Goal: Task Accomplishment & Management: Manage account settings

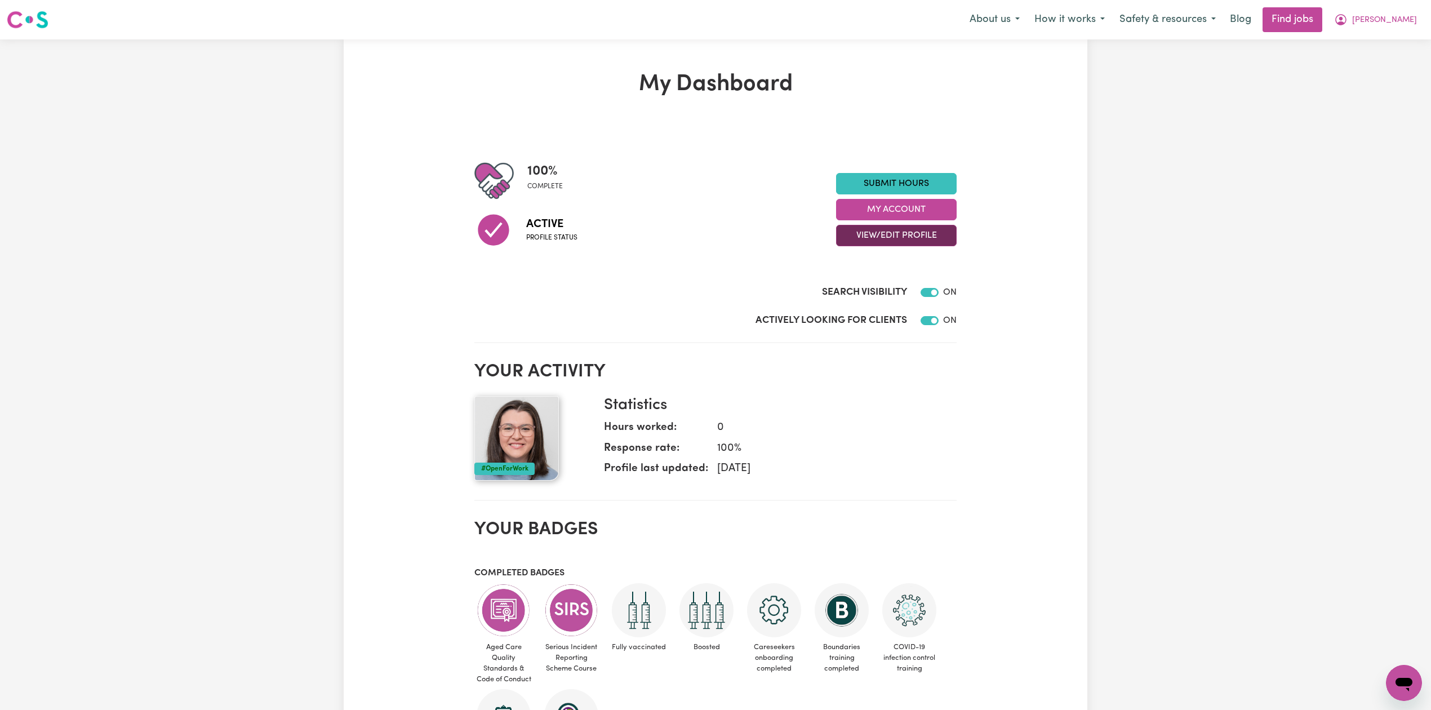
drag, startPoint x: 911, startPoint y: 235, endPoint x: 897, endPoint y: 242, distance: 15.6
click at [911, 234] on button "View/Edit Profile" at bounding box center [896, 235] width 121 height 21
click at [857, 283] on link "Edit Profile" at bounding box center [889, 287] width 105 height 23
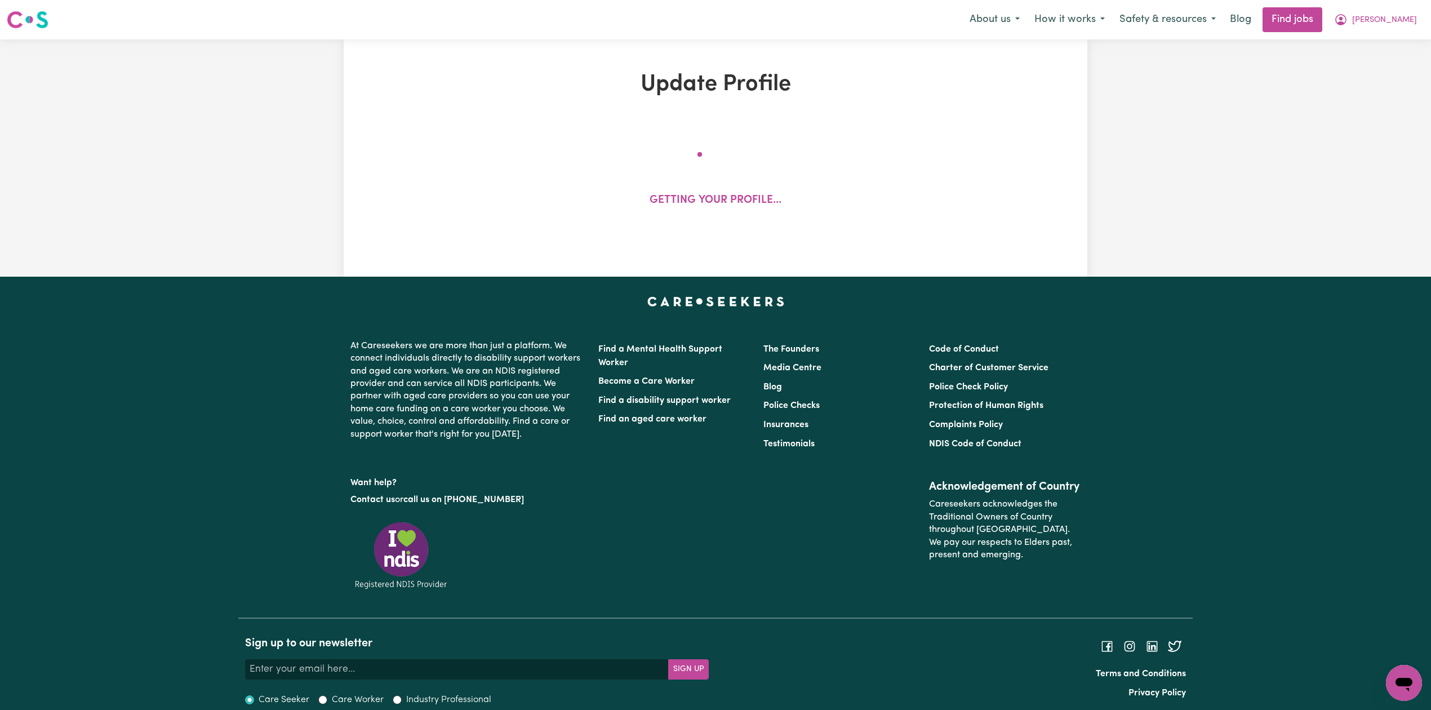
select select "female"
select select "Australian Citizen"
select select "Studying a healthcare related degree or qualification"
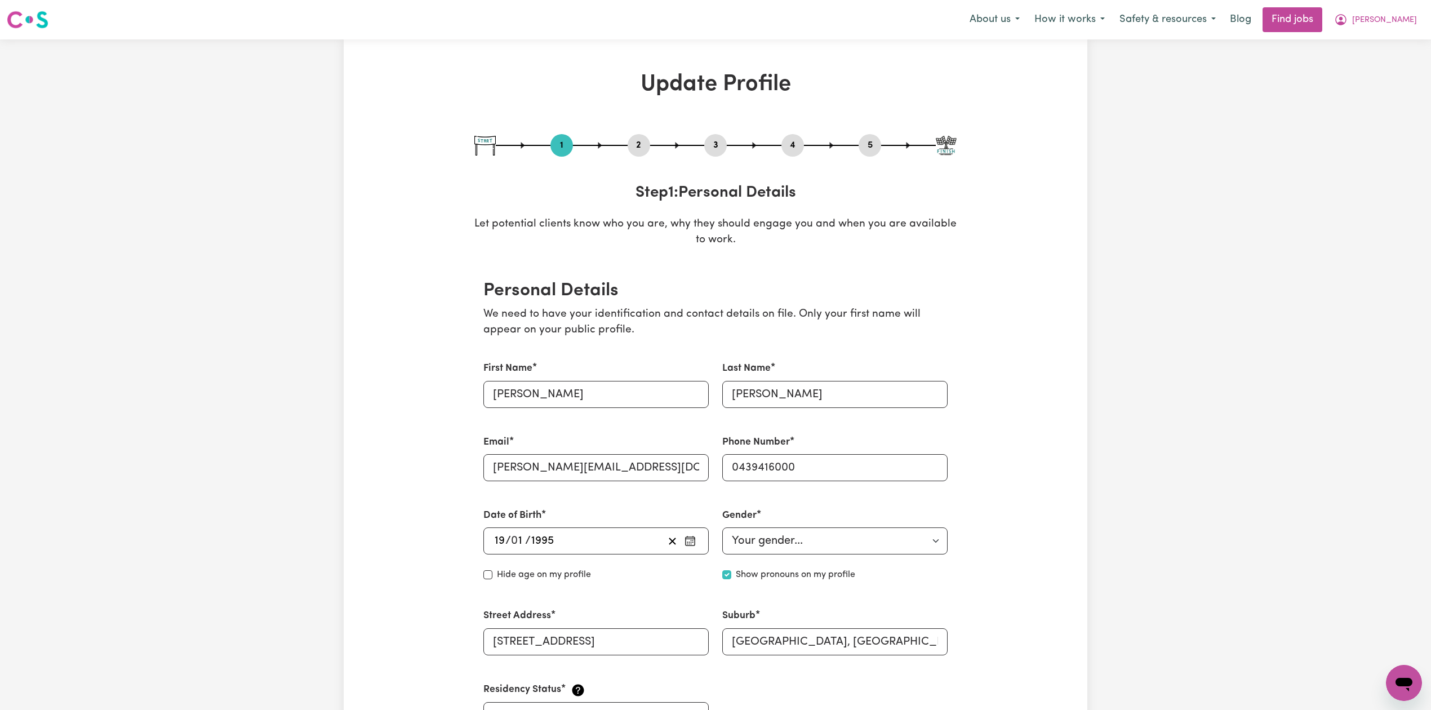
click at [721, 145] on button "3" at bounding box center [715, 145] width 23 height 15
select select "2013"
select select "2023"
select select "2025"
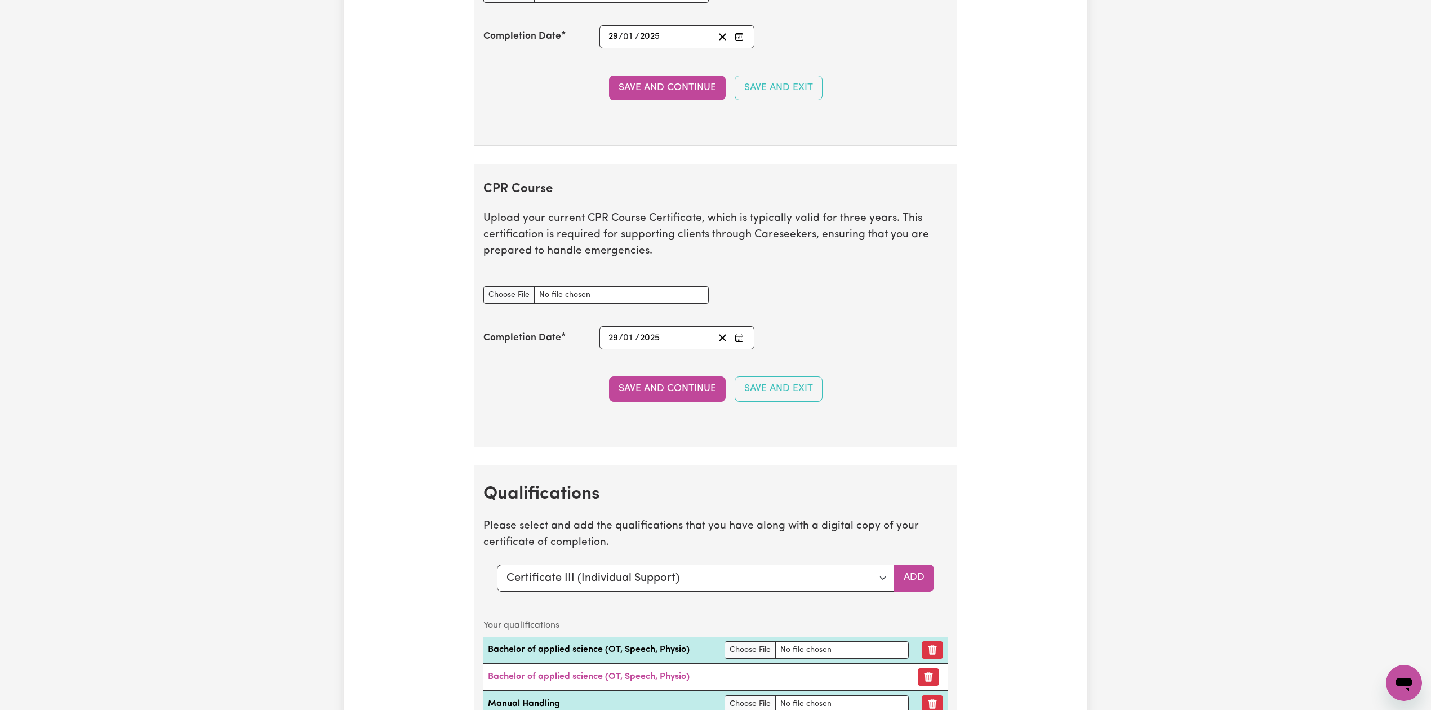
scroll to position [2587, 0]
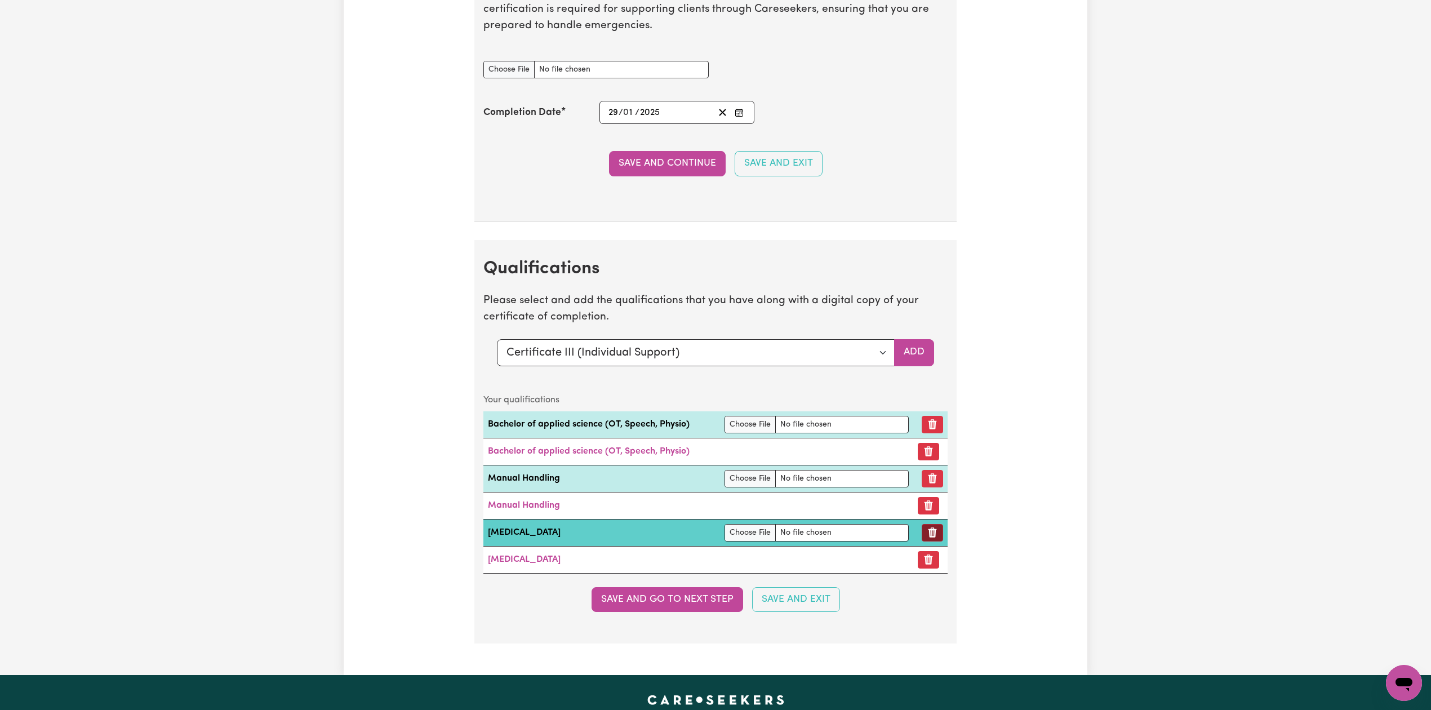
click at [935, 542] on button "Remove qualification" at bounding box center [932, 532] width 21 height 17
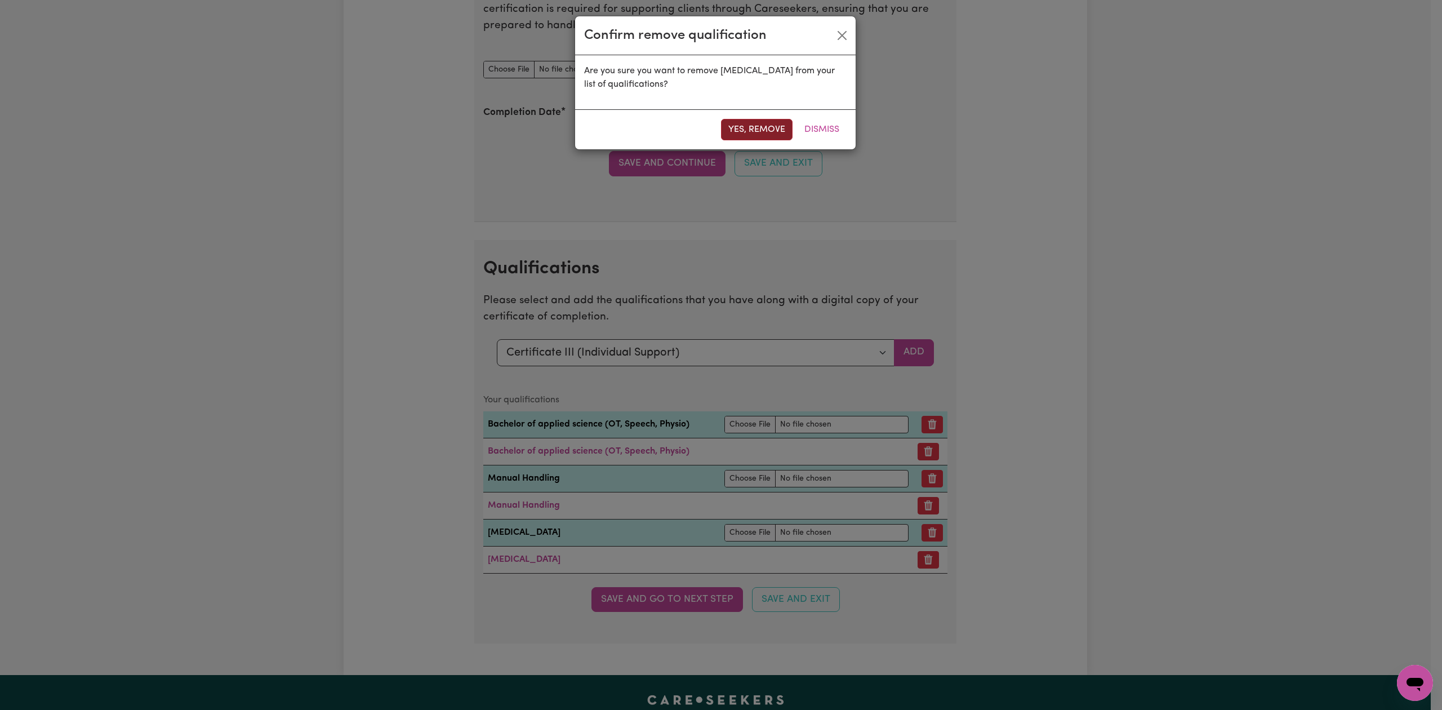
click at [758, 127] on button "Yes, remove" at bounding box center [757, 129] width 72 height 21
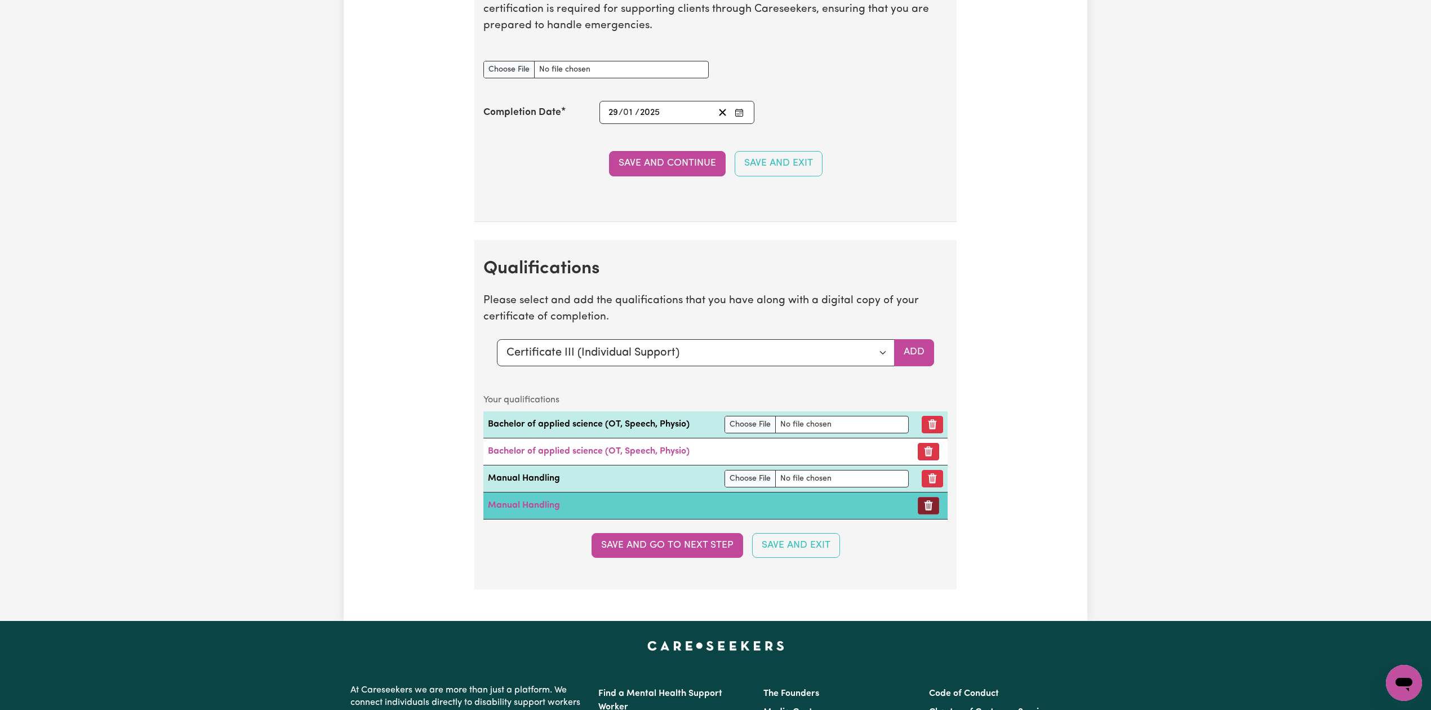
click at [923, 511] on icon "Remove certificate" at bounding box center [928, 505] width 11 height 11
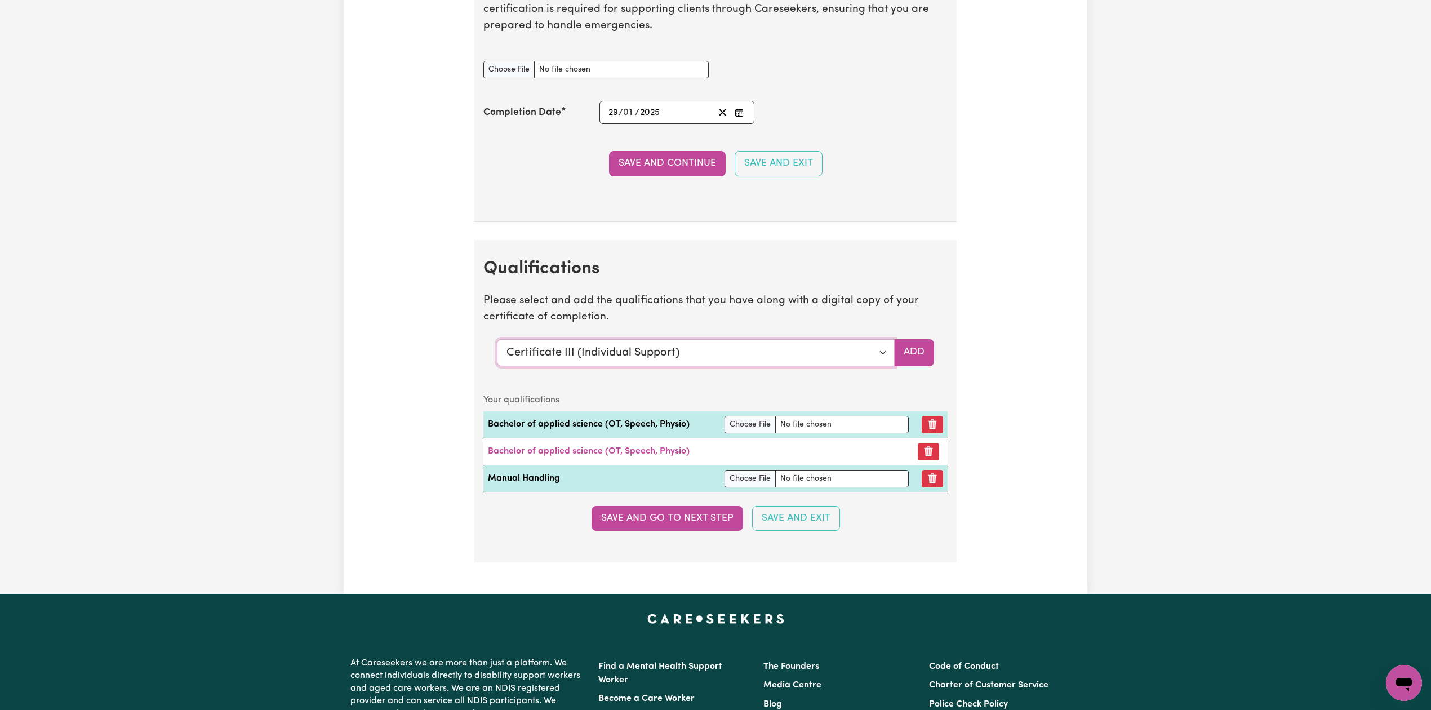
click at [624, 366] on select "Select a qualification to add... Certificate III (Individual Support) Certifica…" at bounding box center [696, 352] width 398 height 27
select select "Assist clients with medication [HLTHPS006]"
click at [497, 352] on select "Select a qualification to add... Certificate III (Individual Support) Certifica…" at bounding box center [696, 352] width 398 height 27
click at [923, 363] on button "Add" at bounding box center [914, 352] width 40 height 27
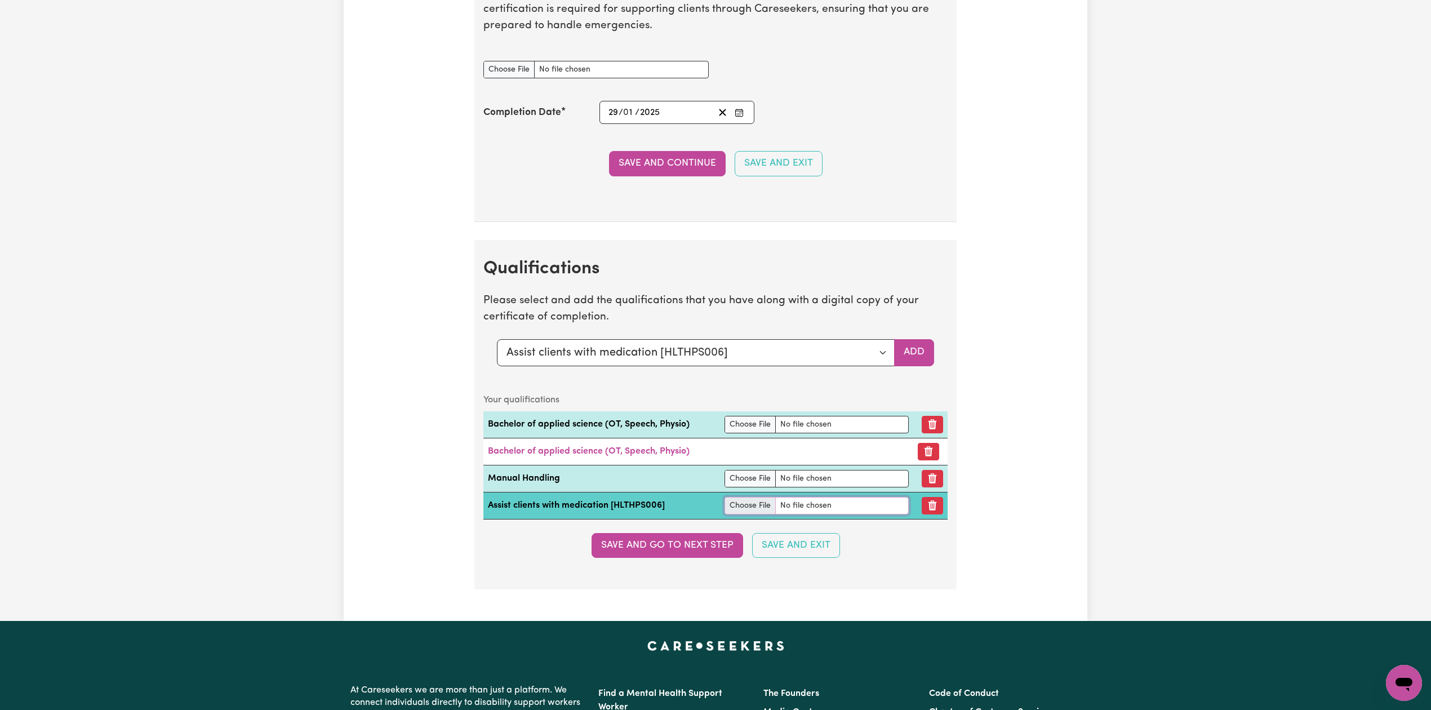
click at [742, 514] on input "file" at bounding box center [817, 505] width 185 height 17
type input "C:\fakepath\Amy Lewis Assist with Medication.pdf"
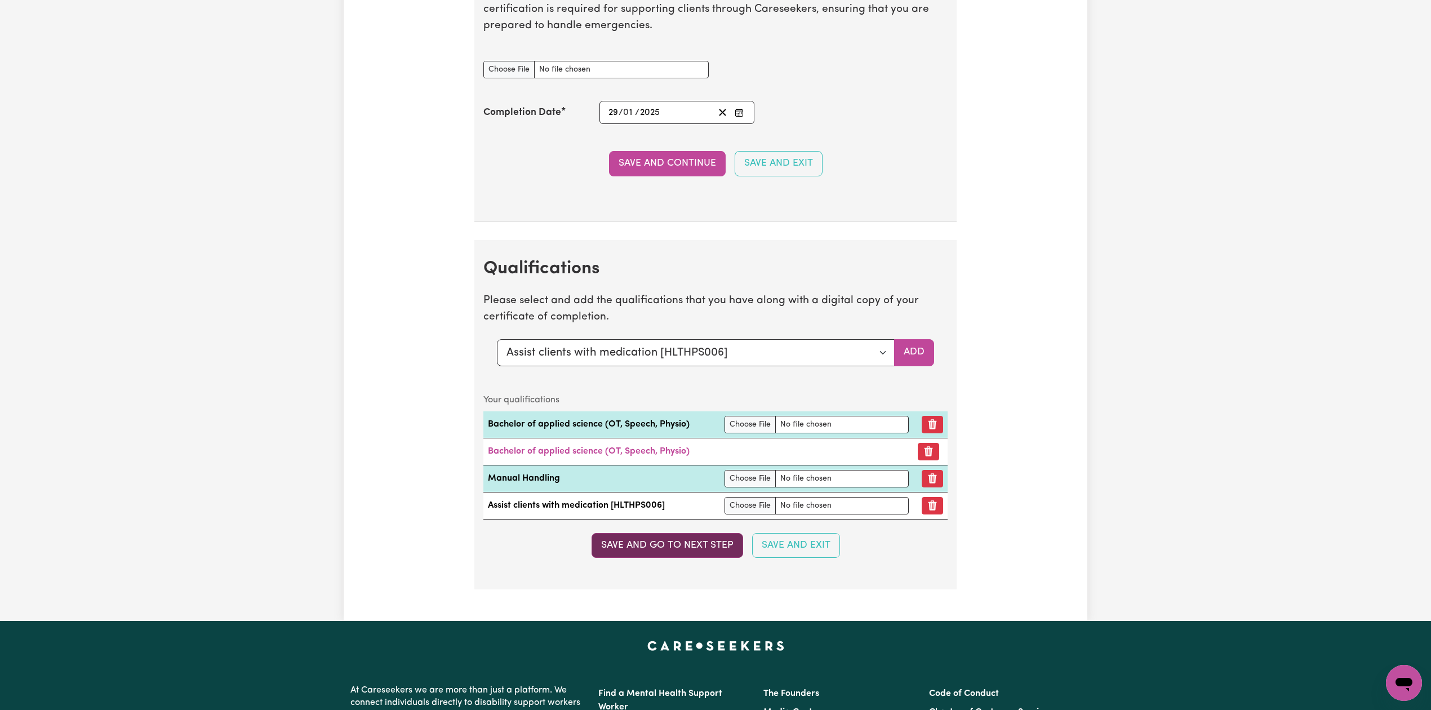
click at [708, 558] on button "Save and go to next step" at bounding box center [668, 545] width 152 height 25
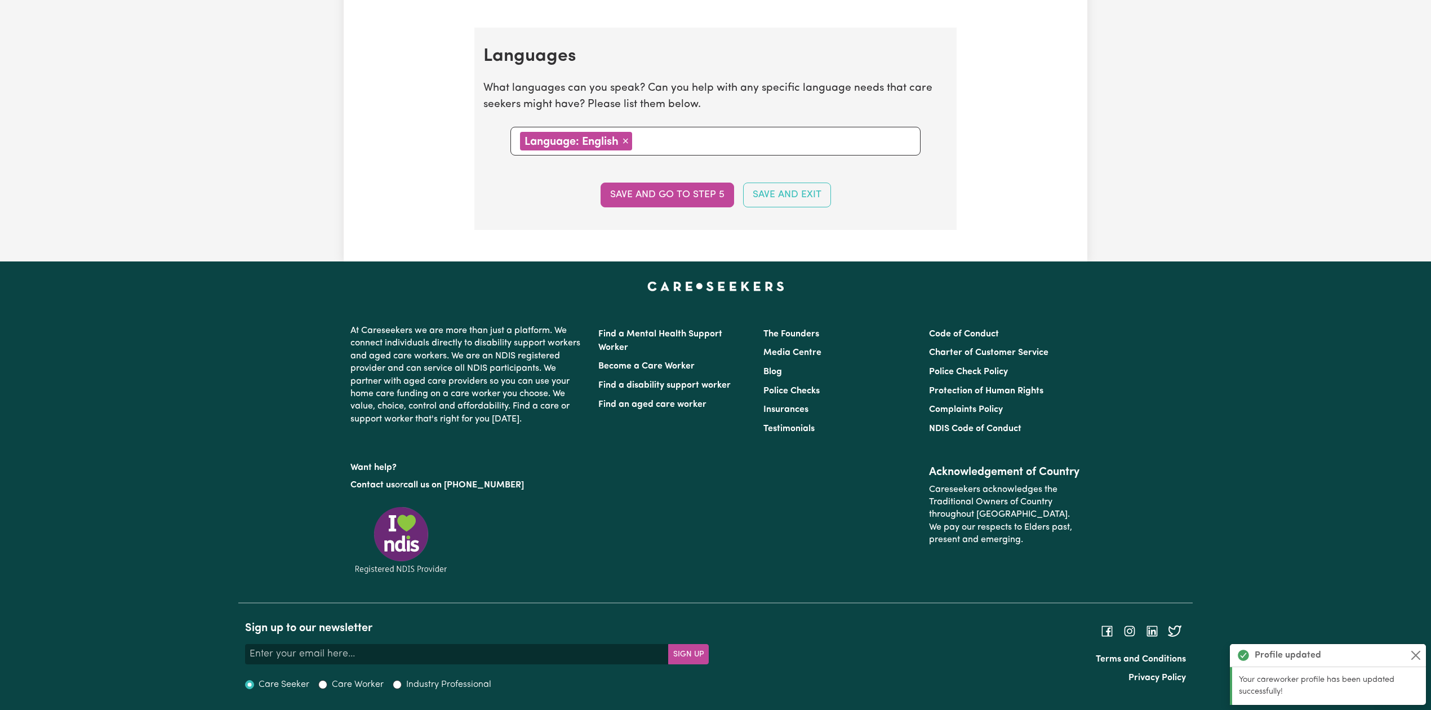
scroll to position [0, 0]
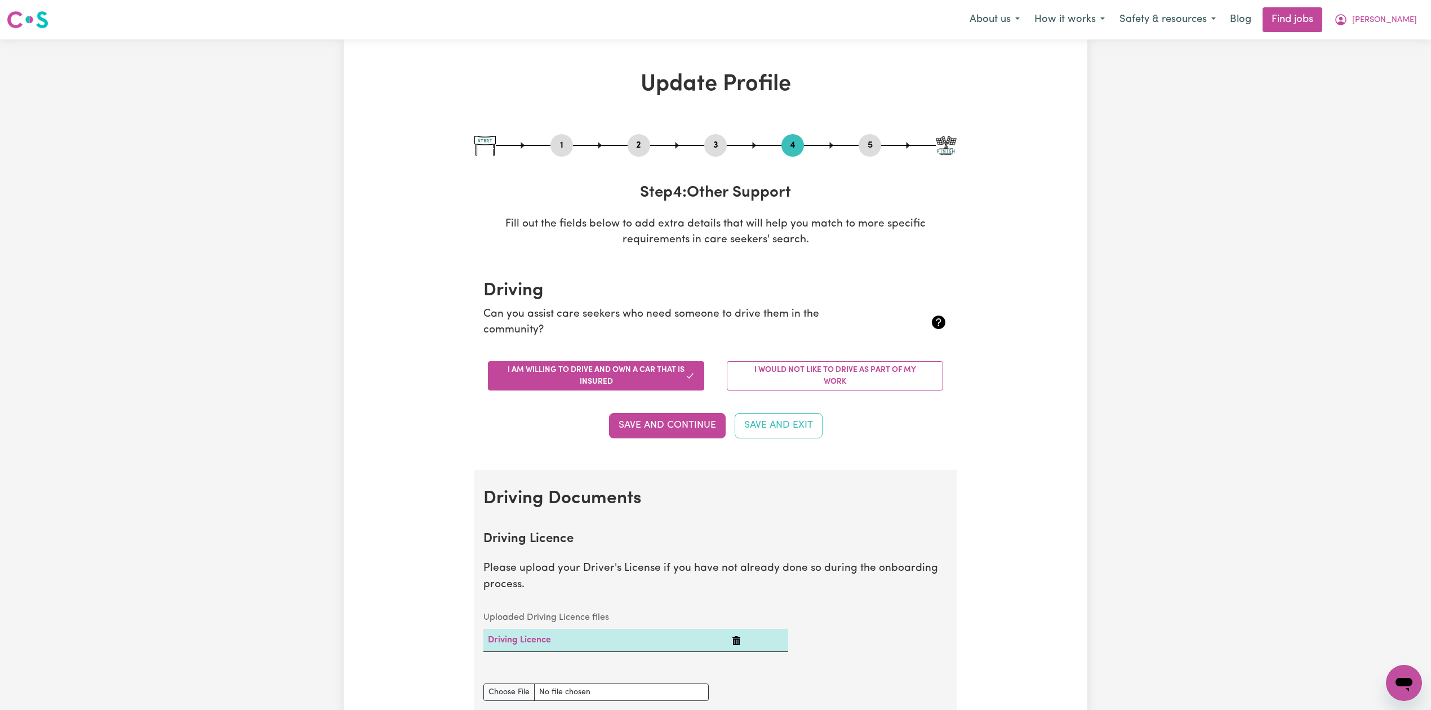
click at [714, 145] on button "3" at bounding box center [715, 145] width 23 height 15
select select "2013"
select select "2023"
select select "2025"
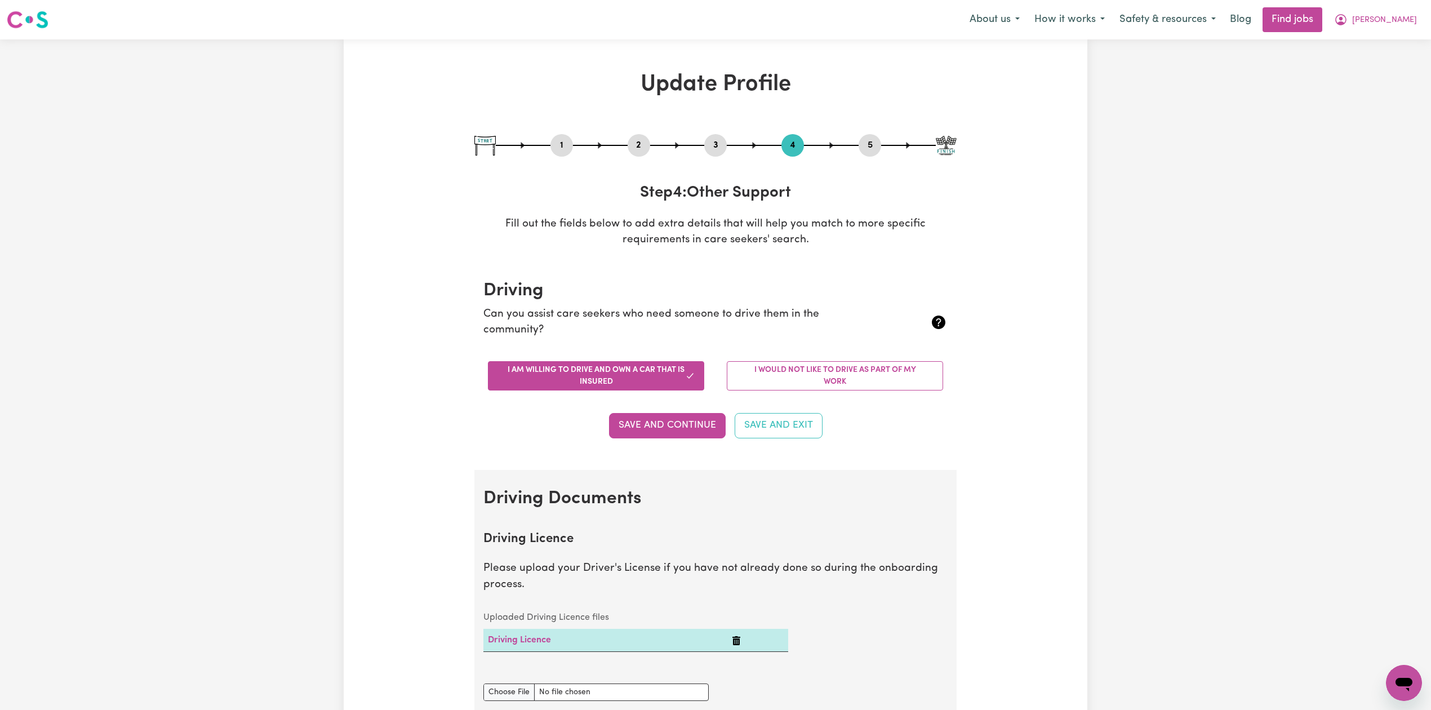
select select "Certificate III (Individual Support)"
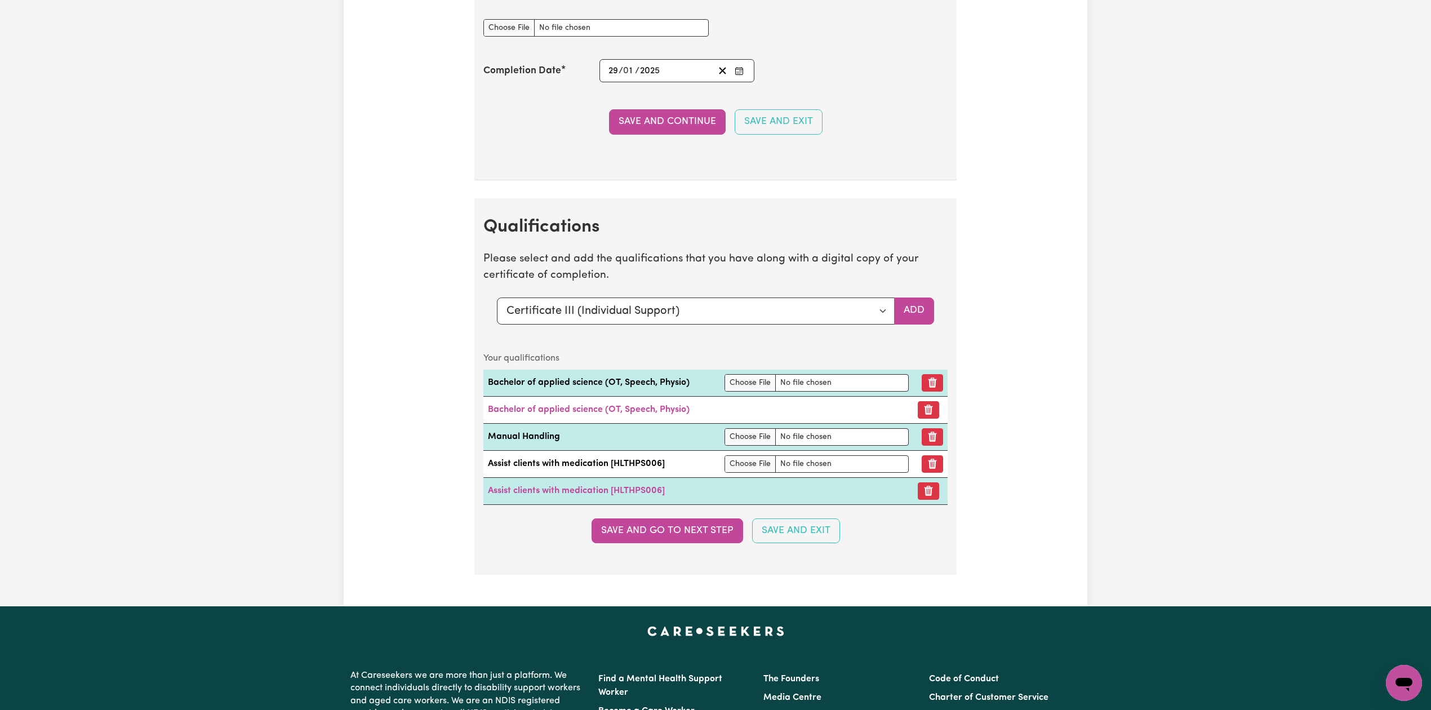
scroll to position [2855, 0]
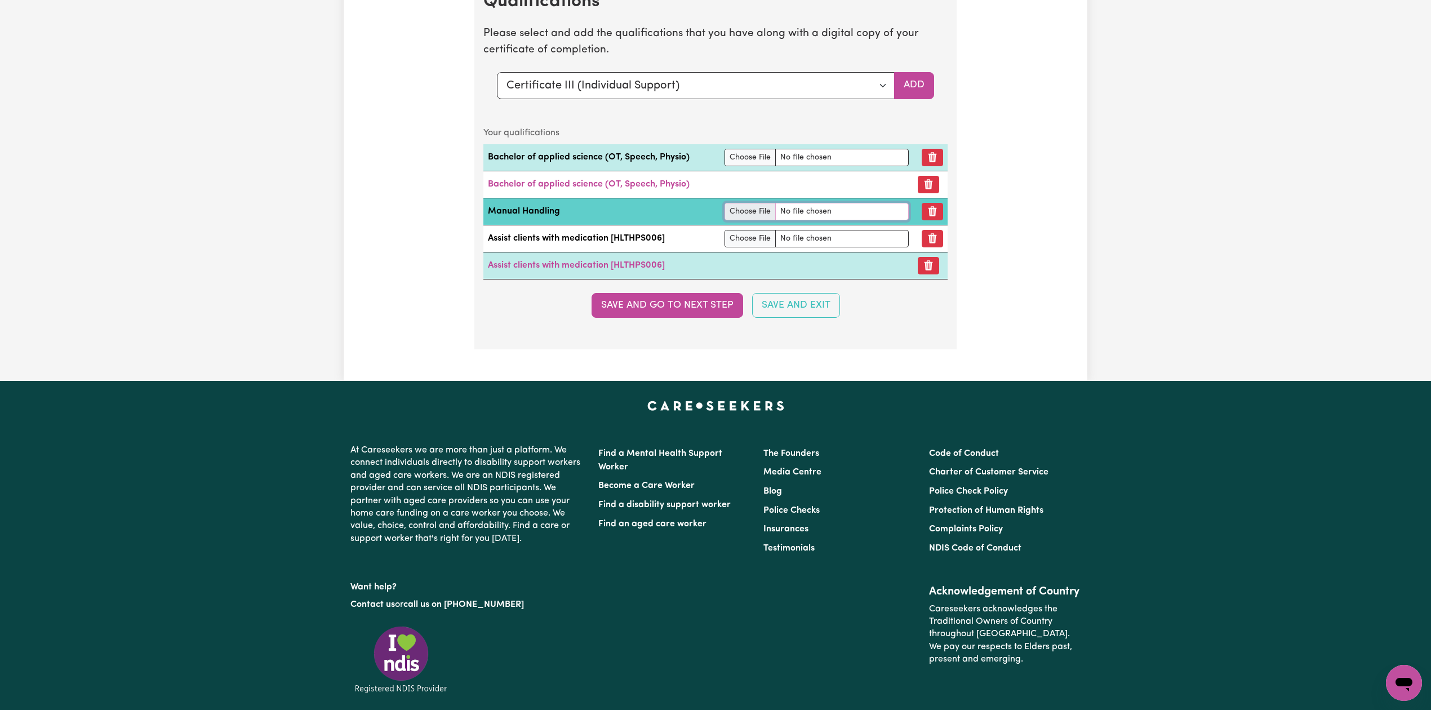
click at [738, 220] on input "file" at bounding box center [817, 211] width 185 height 17
type input "C:\fakepath\Amy Lewis Manual Handling.jpg"
click at [642, 318] on button "Save and go to next step" at bounding box center [668, 305] width 152 height 25
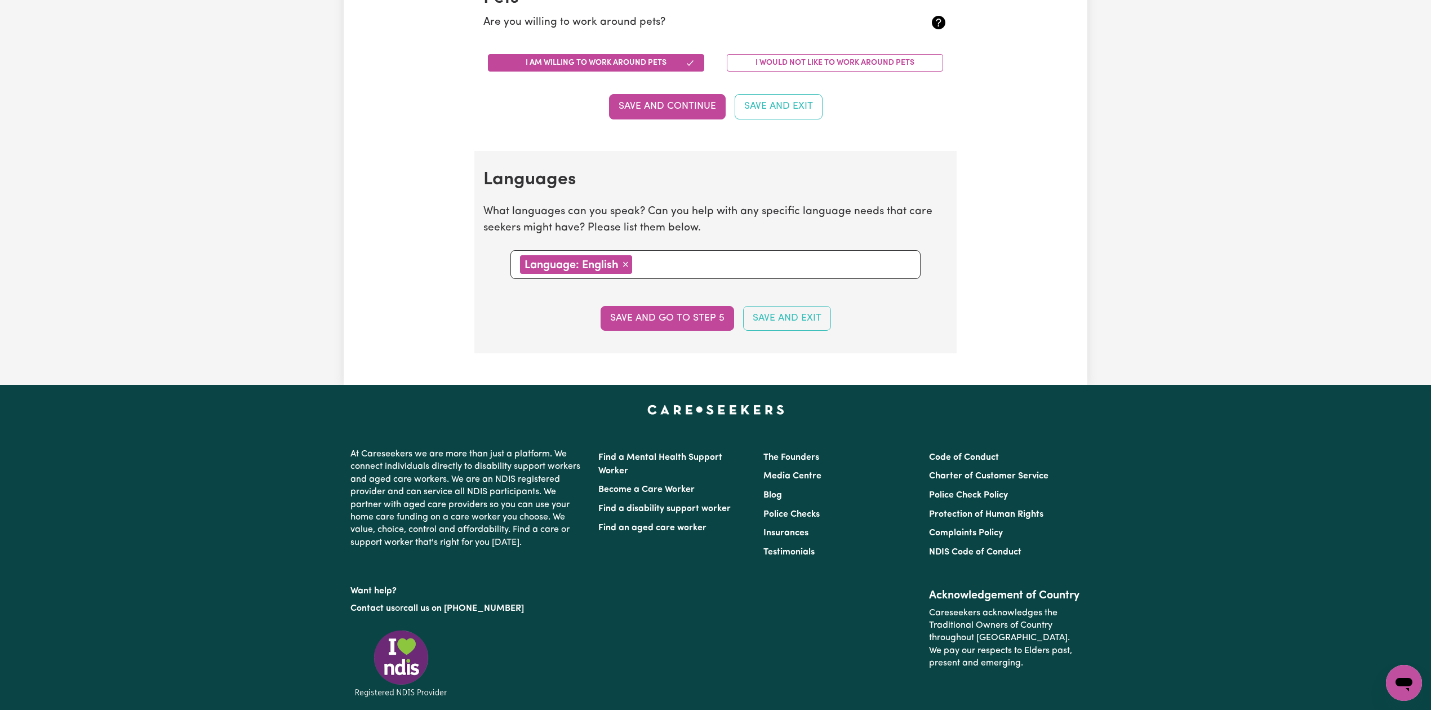
scroll to position [0, 0]
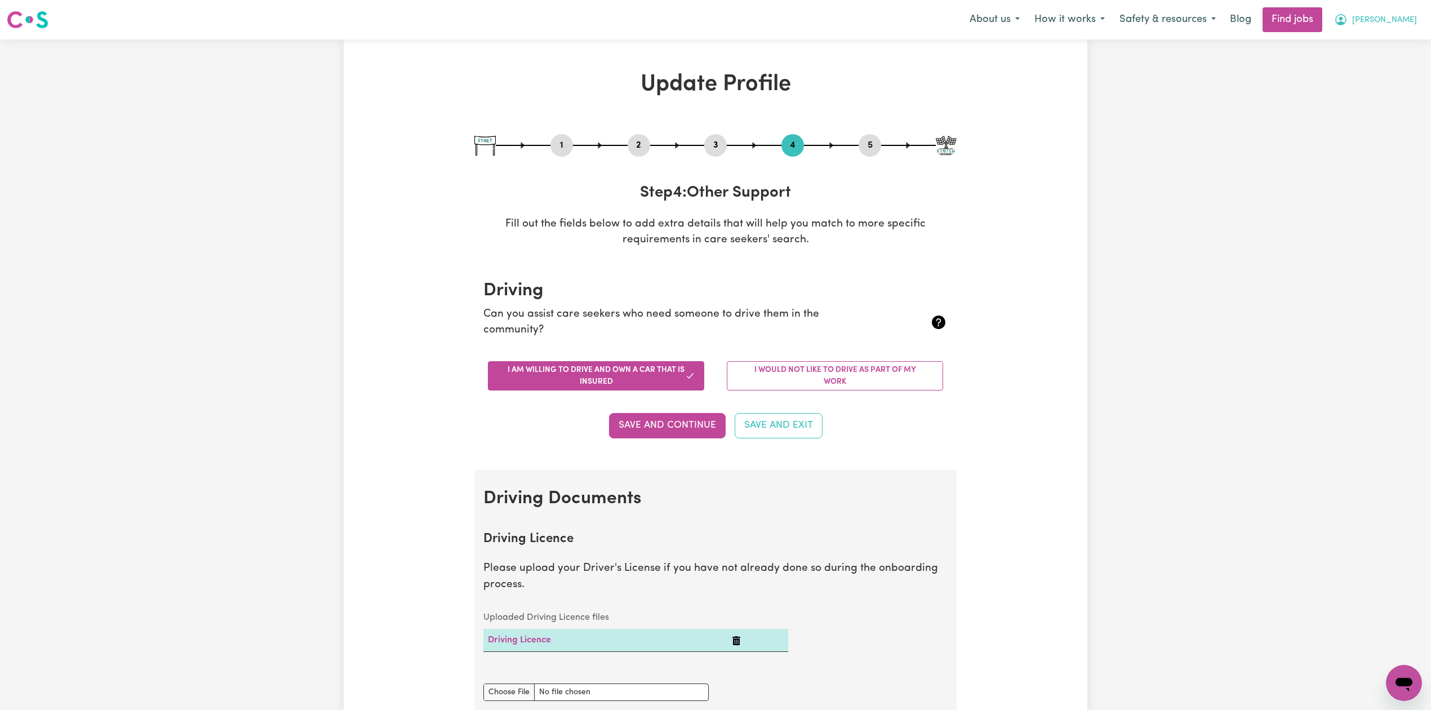
click at [1402, 8] on button "Amy" at bounding box center [1375, 20] width 97 height 24
click at [1374, 88] on link "Logout" at bounding box center [1379, 86] width 89 height 21
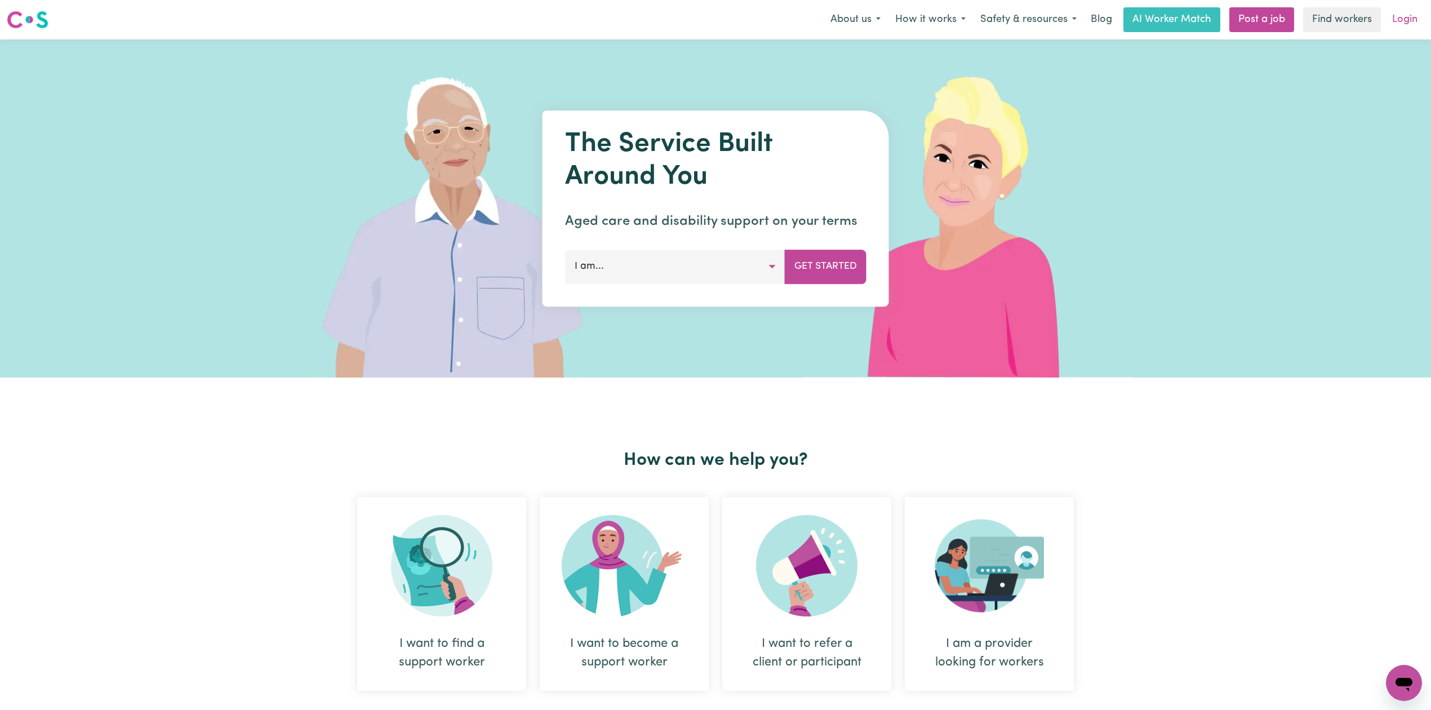
click at [1411, 32] on link "Login" at bounding box center [1405, 19] width 39 height 25
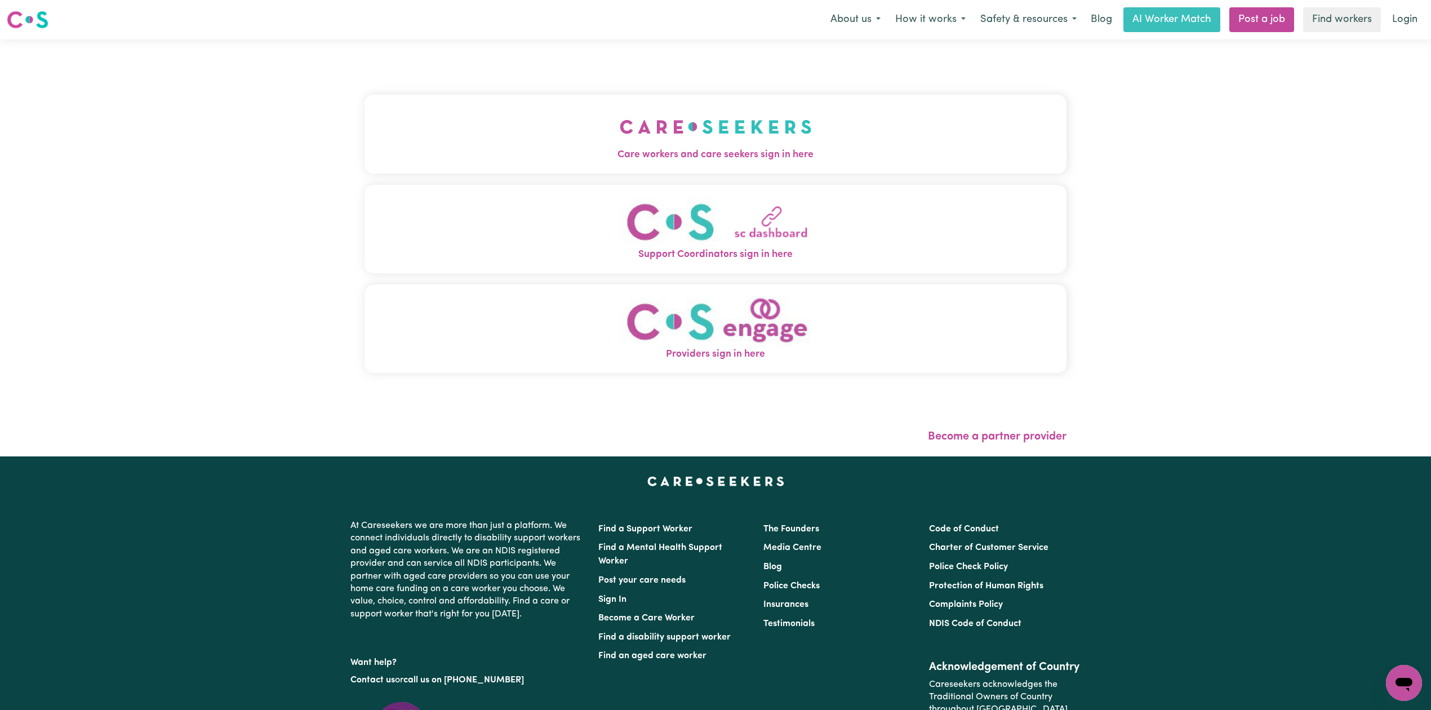
click at [609, 178] on div "Care workers and care seekers sign in here Support Coordinators sign in here Pr…" at bounding box center [716, 239] width 702 height 355
drag, startPoint x: 494, startPoint y: 151, endPoint x: 477, endPoint y: 167, distance: 23.5
click at [496, 151] on span "Care workers and care seekers sign in here" at bounding box center [716, 155] width 702 height 15
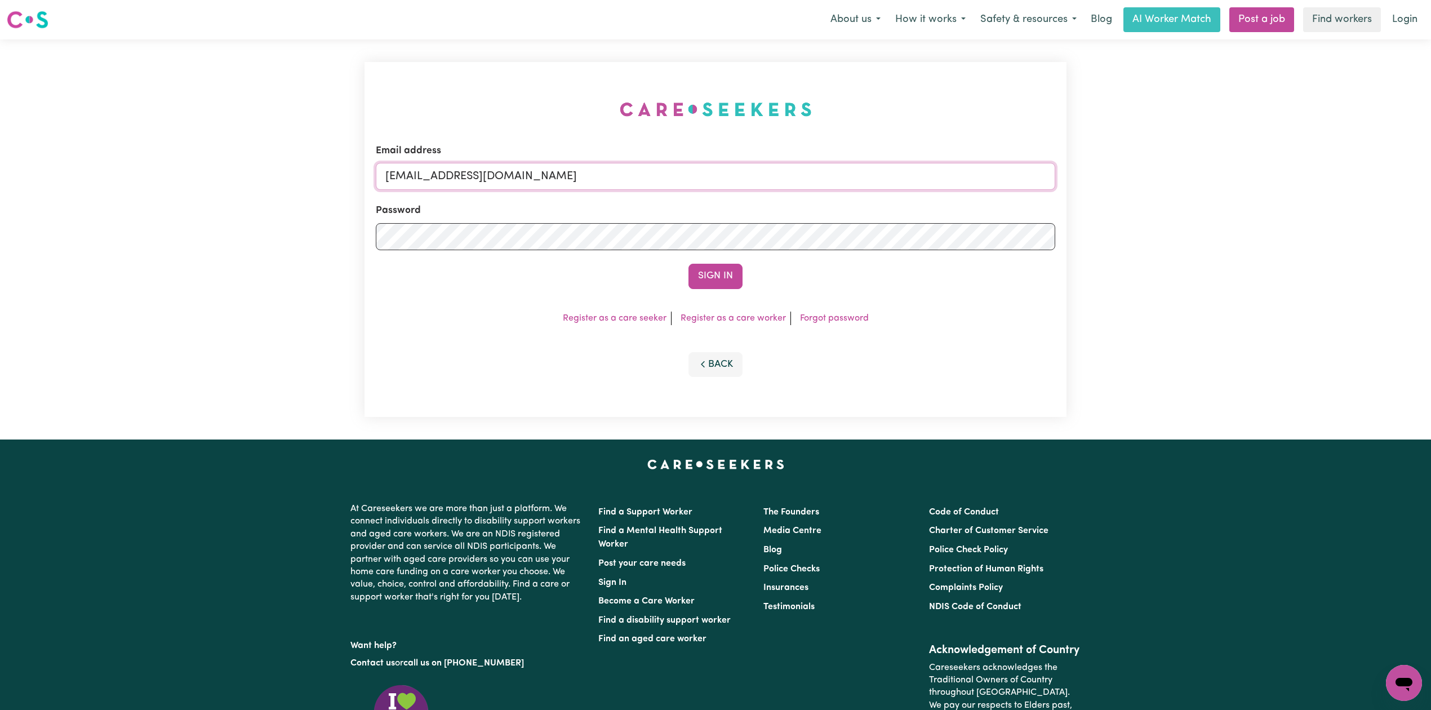
drag, startPoint x: 591, startPoint y: 188, endPoint x: 512, endPoint y: 172, distance: 80.3
click at [591, 187] on input "onboardingcs@careseekers.com.au" at bounding box center [716, 176] width 680 height 27
drag, startPoint x: 445, startPoint y: 177, endPoint x: 835, endPoint y: 215, distance: 392.3
click at [835, 215] on form "Email address Superuser~jakedworkin@hotmail.com Password Sign In" at bounding box center [716, 216] width 680 height 145
type input "Superuser~armstronggaye@yahoo.com"
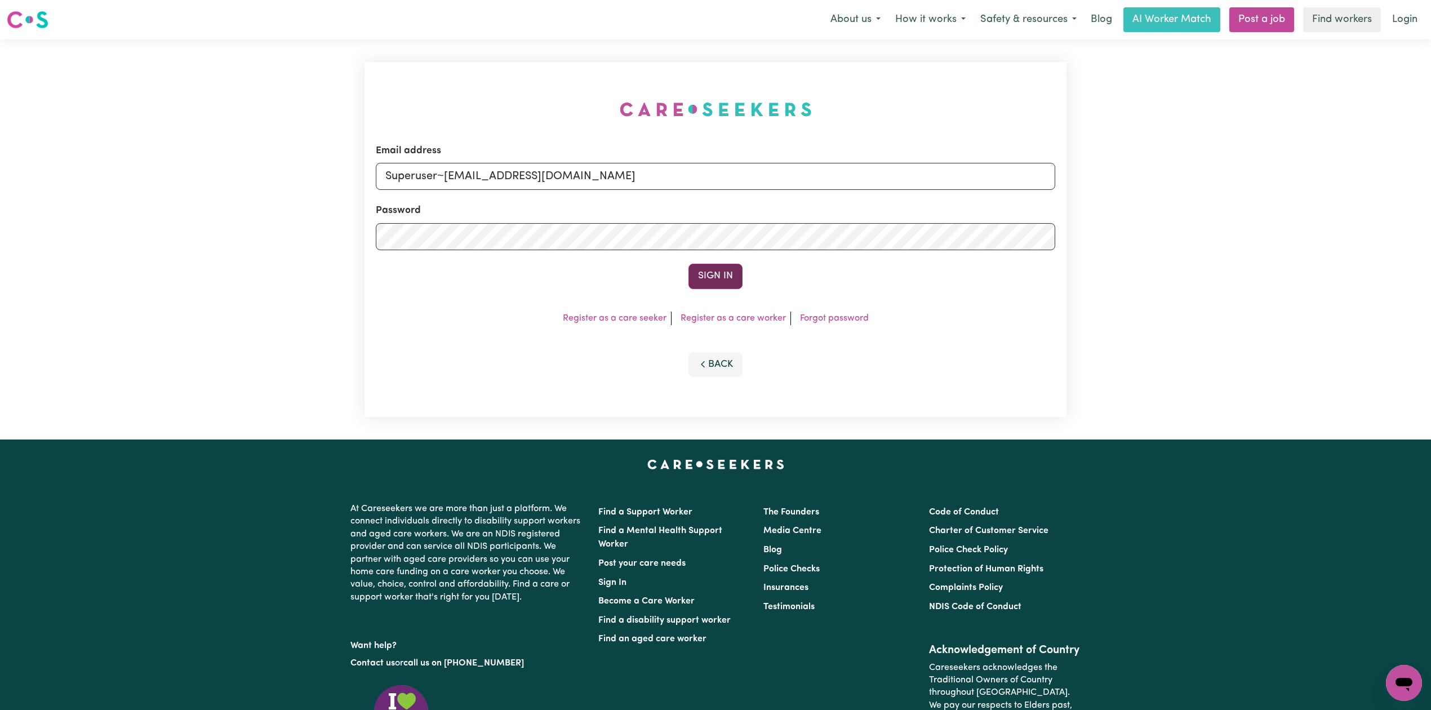
click at [712, 273] on button "Sign In" at bounding box center [716, 276] width 54 height 25
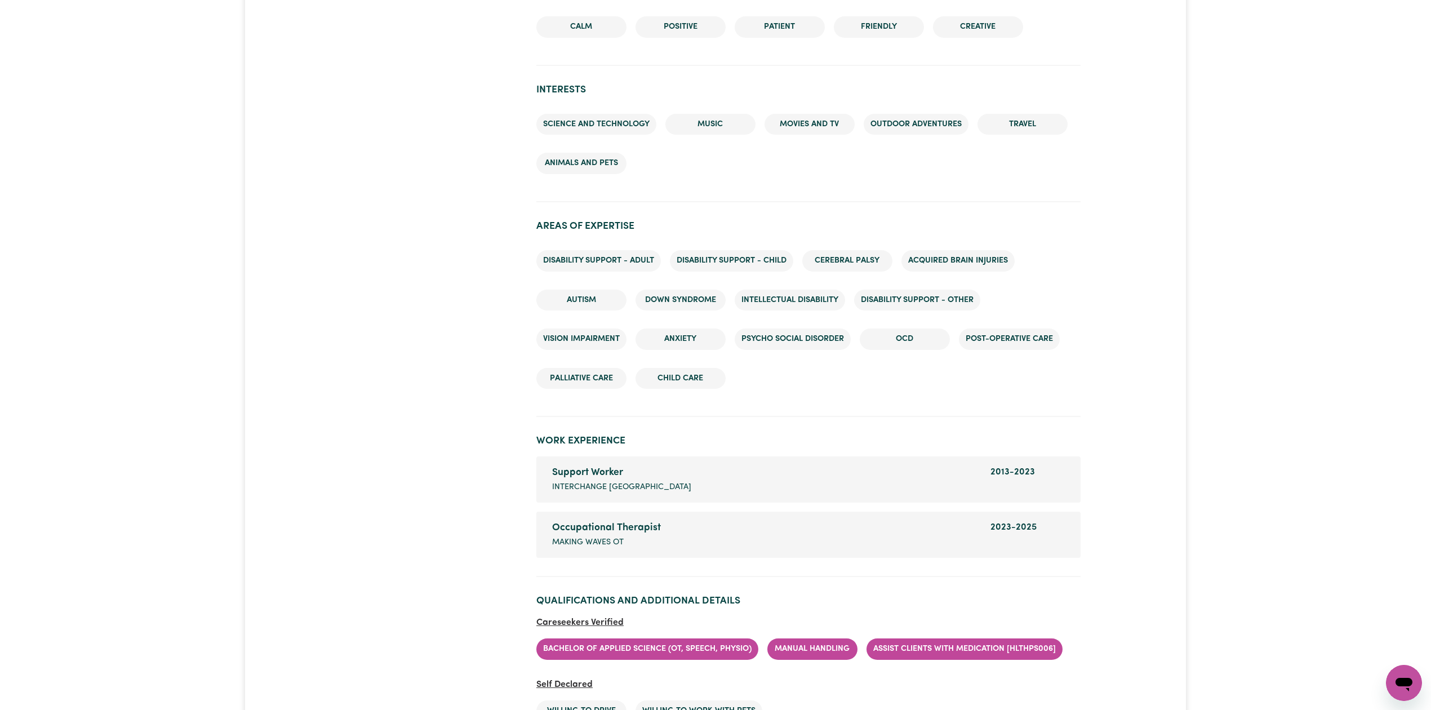
scroll to position [1728, 0]
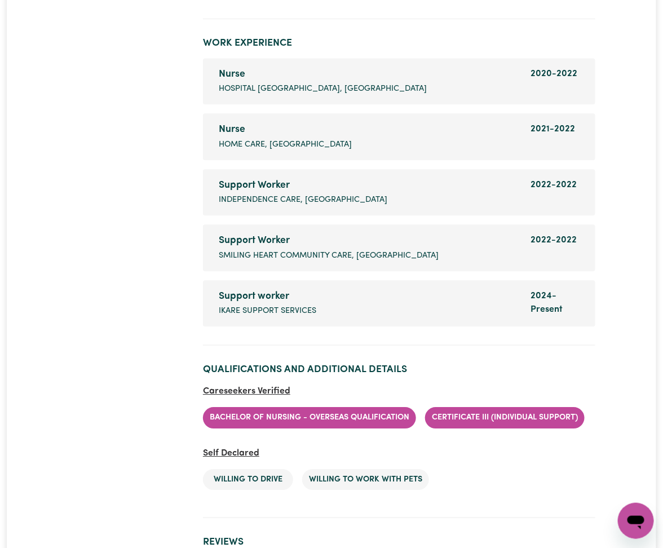
scroll to position [2103, 0]
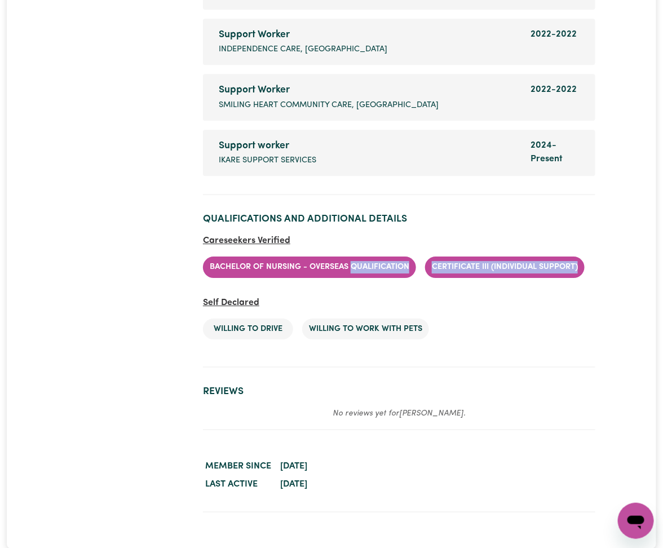
drag, startPoint x: 352, startPoint y: 299, endPoint x: 388, endPoint y: 348, distance: 60.5
click at [386, 287] on ul "Bachelor of Nursing - Overseas qualification Certificate III (Individual Suppor…" at bounding box center [399, 266] width 392 height 39
click at [444, 287] on ul "Bachelor of Nursing - Overseas qualification Certificate III (Individual Suppor…" at bounding box center [399, 266] width 392 height 39
drag, startPoint x: 100, startPoint y: 206, endPoint x: 588, endPoint y: 32, distance: 517.6
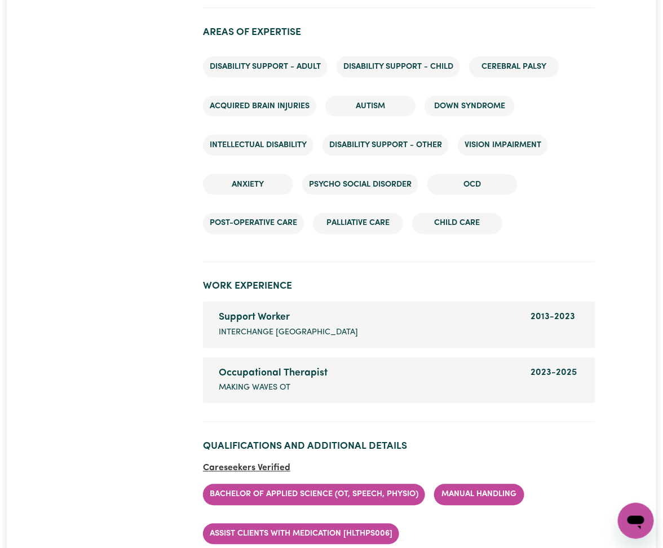
scroll to position [1878, 0]
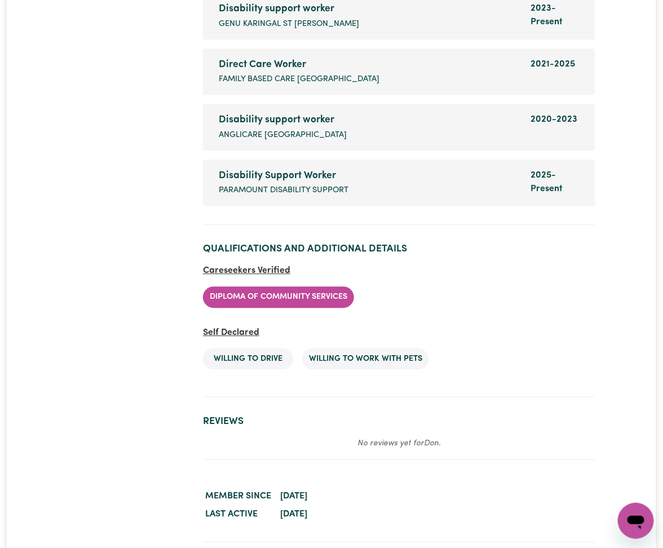
scroll to position [2043, 0]
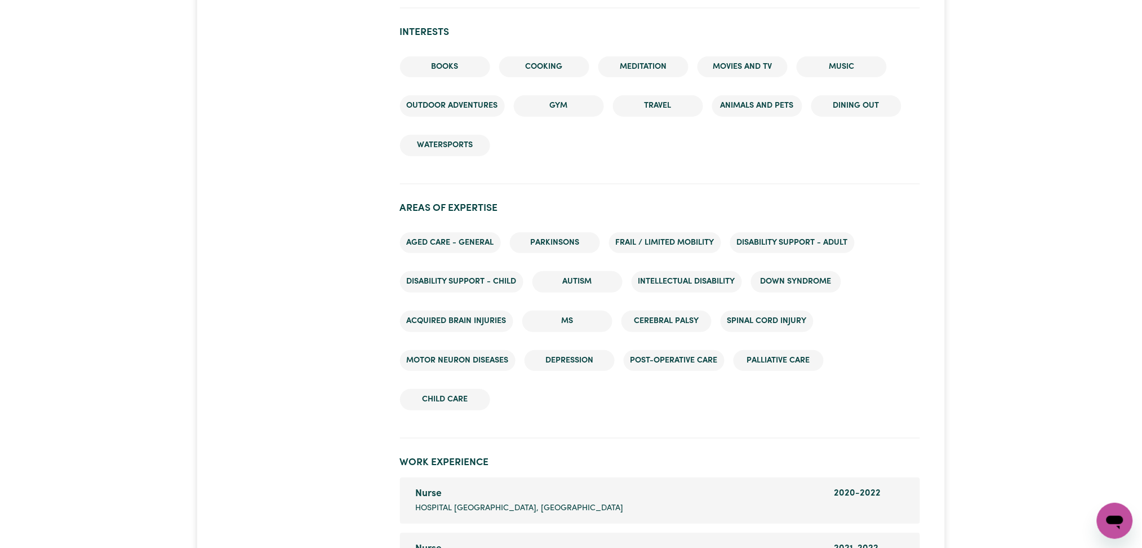
scroll to position [1803, 0]
